Goal: Obtain resource: Download file/media

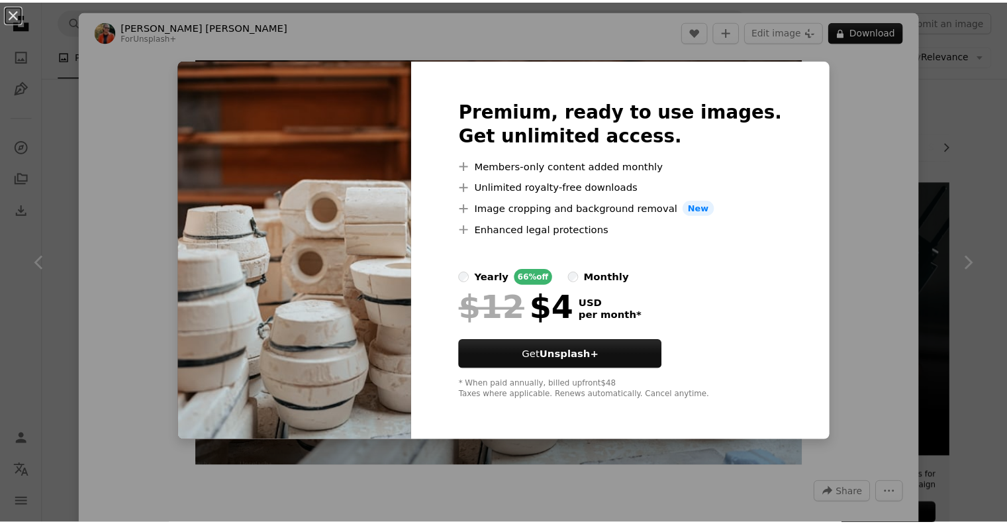
scroll to position [8079, 0]
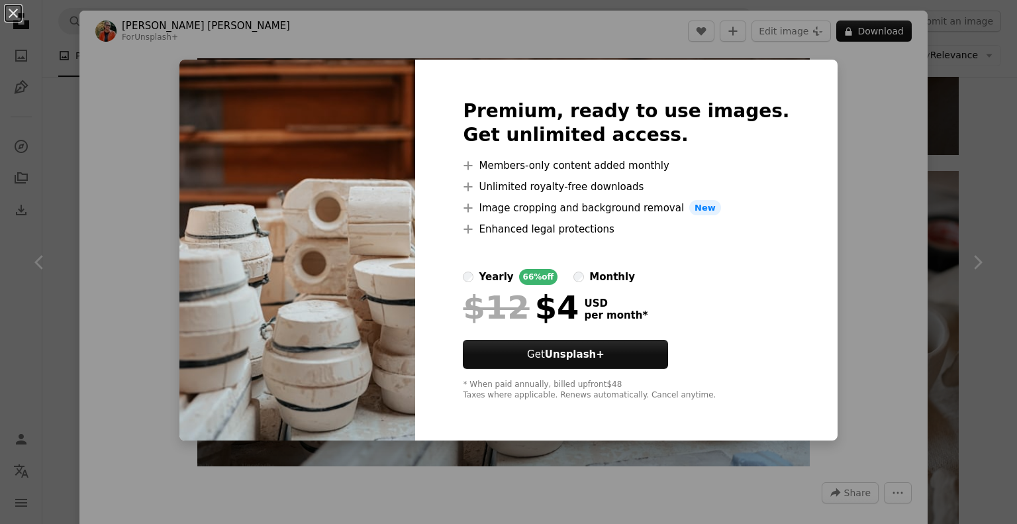
click at [970, 78] on div "An X shape Premium, ready to use images. Get unlimited access. A plus sign Memb…" at bounding box center [508, 262] width 1017 height 524
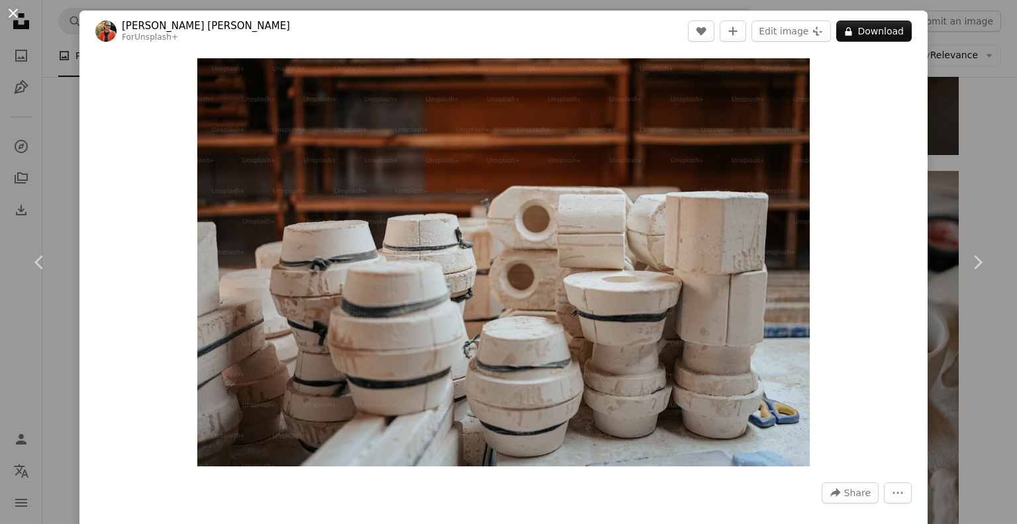
click at [13, 9] on button "An X shape" at bounding box center [13, 13] width 16 height 16
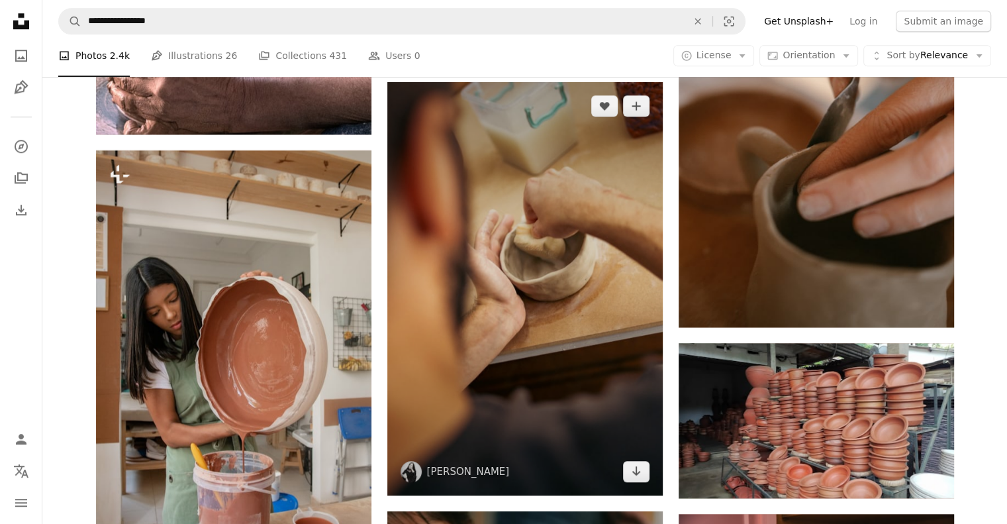
scroll to position [11324, 0]
